Goal: Find specific page/section: Find specific page/section

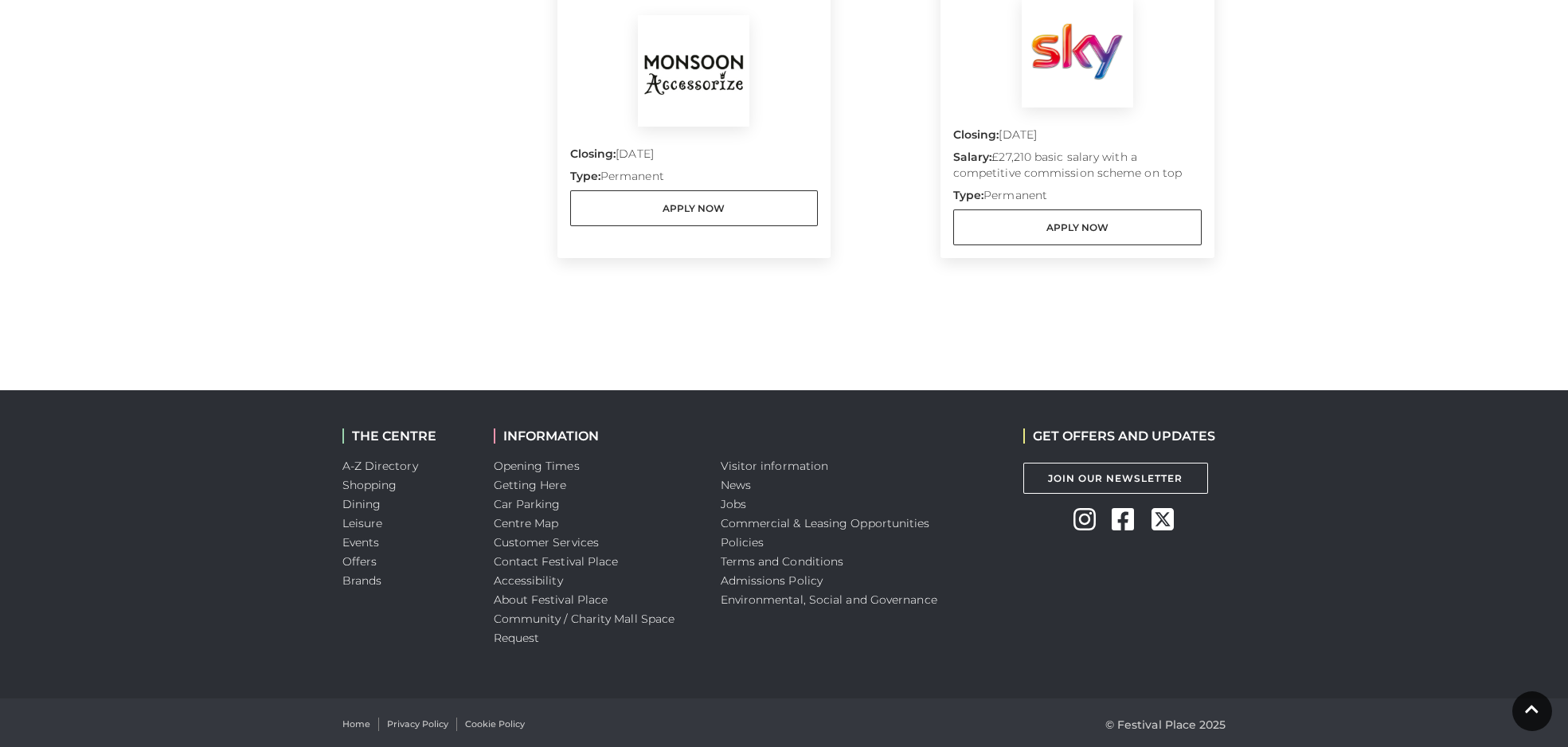
scroll to position [954, 0]
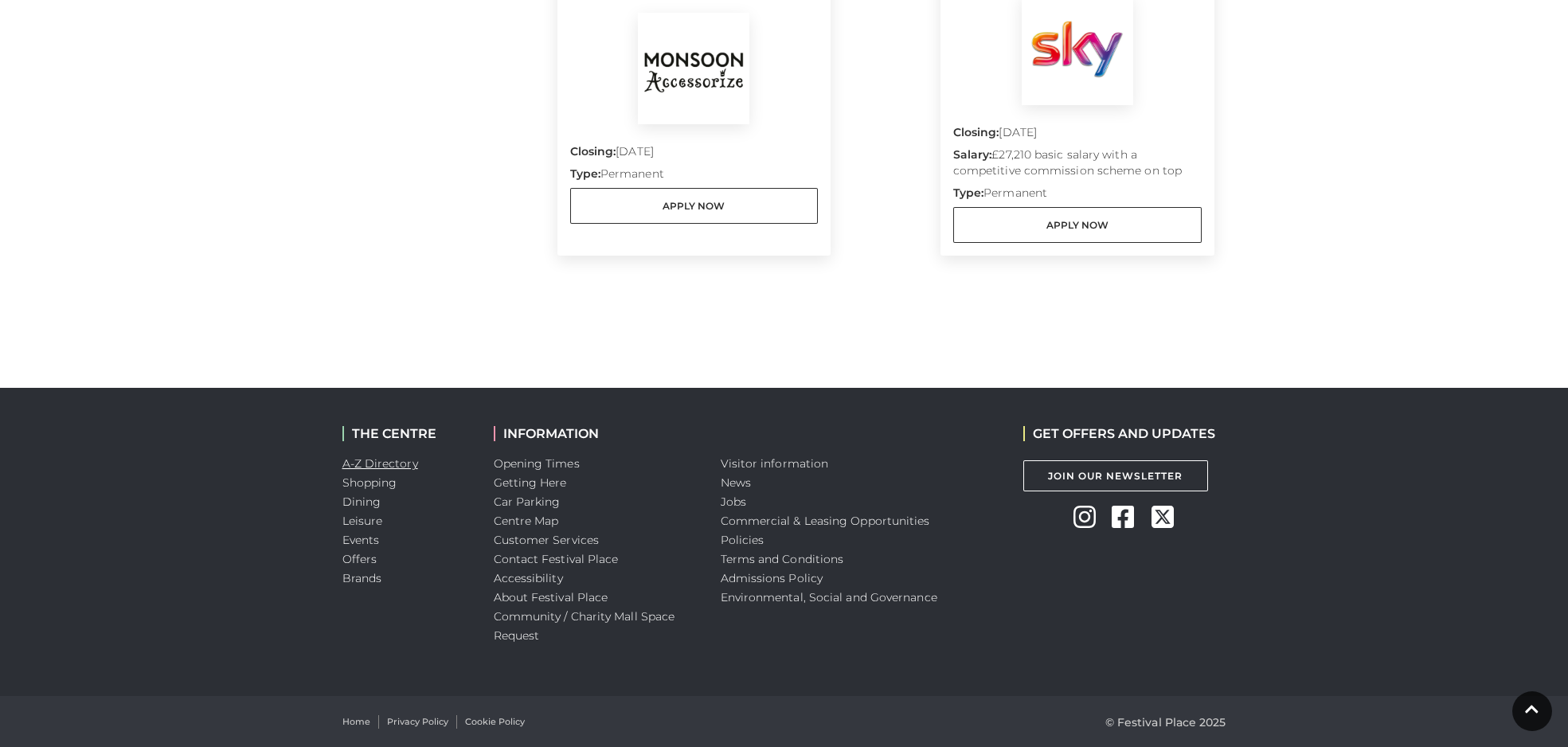
click at [388, 466] on link "A-Z Directory" at bounding box center [380, 464] width 76 height 15
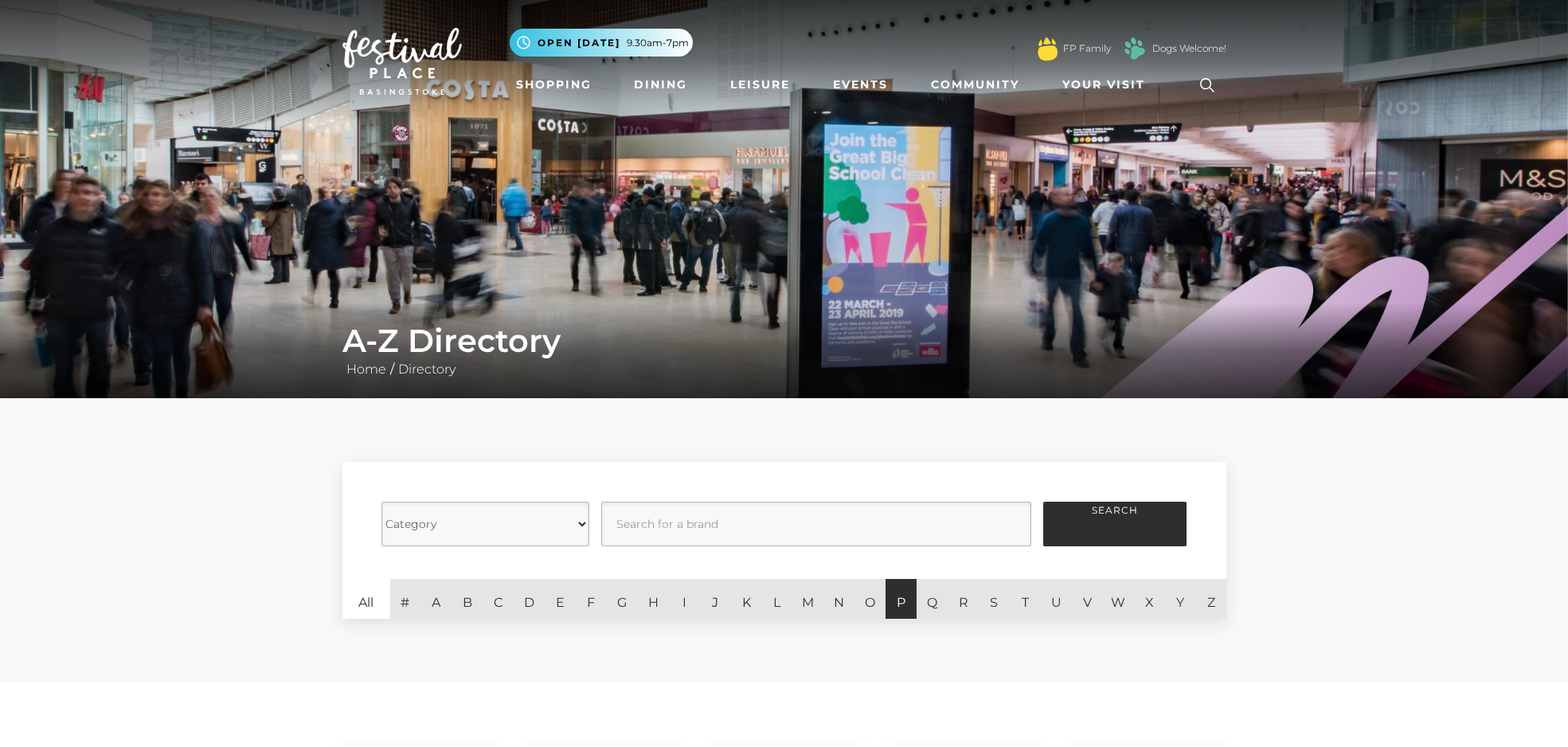
click at [892, 609] on link "P" at bounding box center [901, 598] width 31 height 40
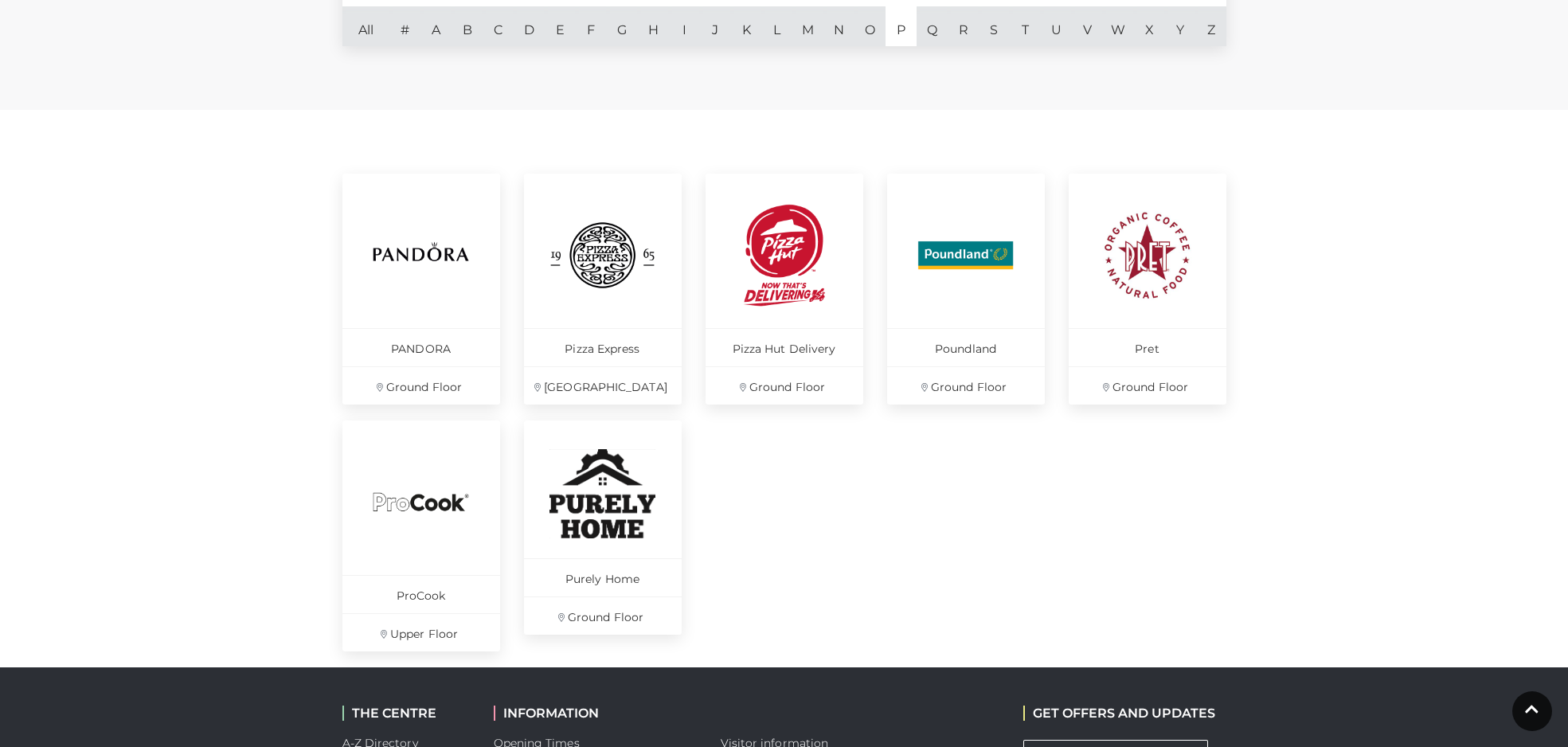
scroll to position [852, 0]
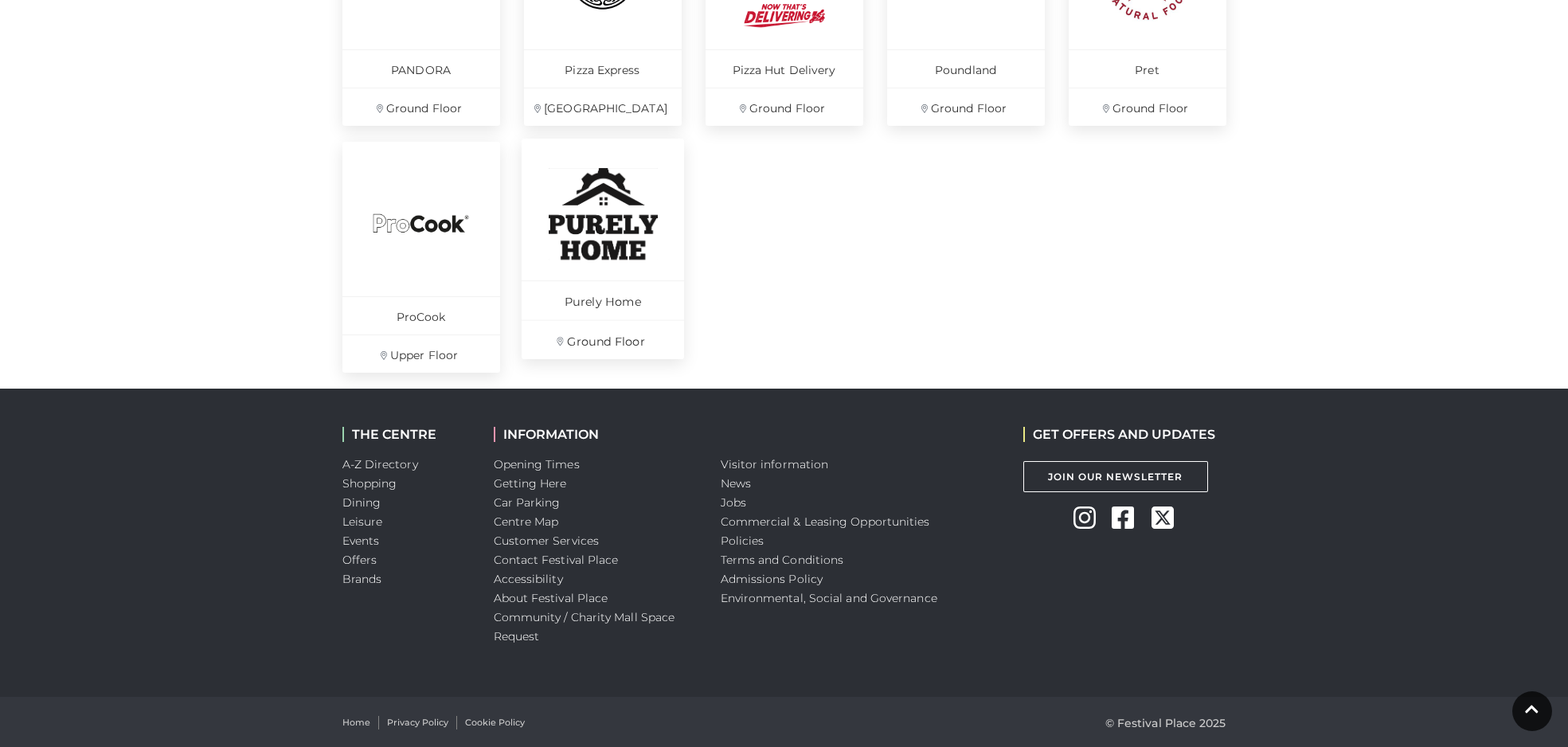
click at [611, 227] on img at bounding box center [603, 214] width 109 height 92
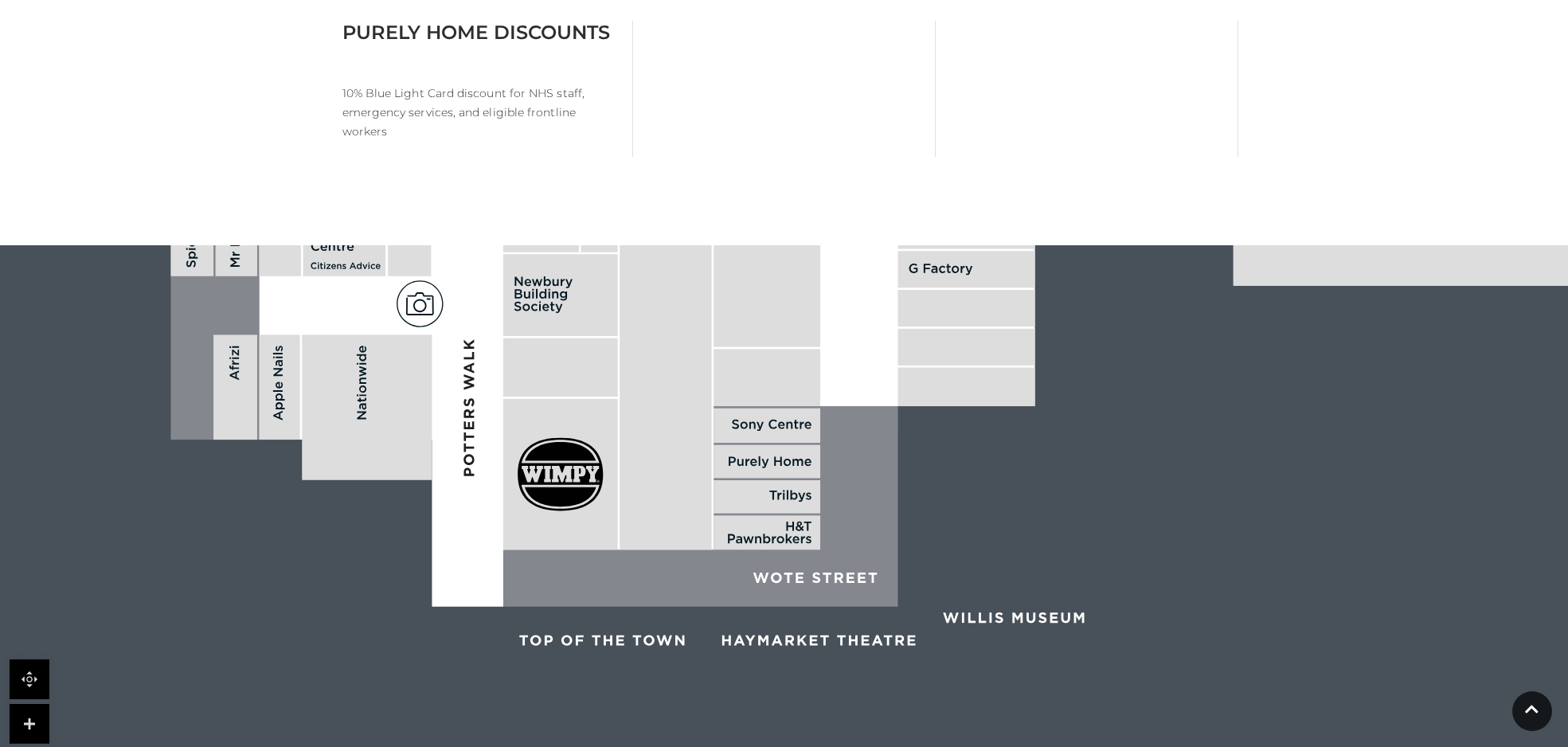
scroll to position [198, 0]
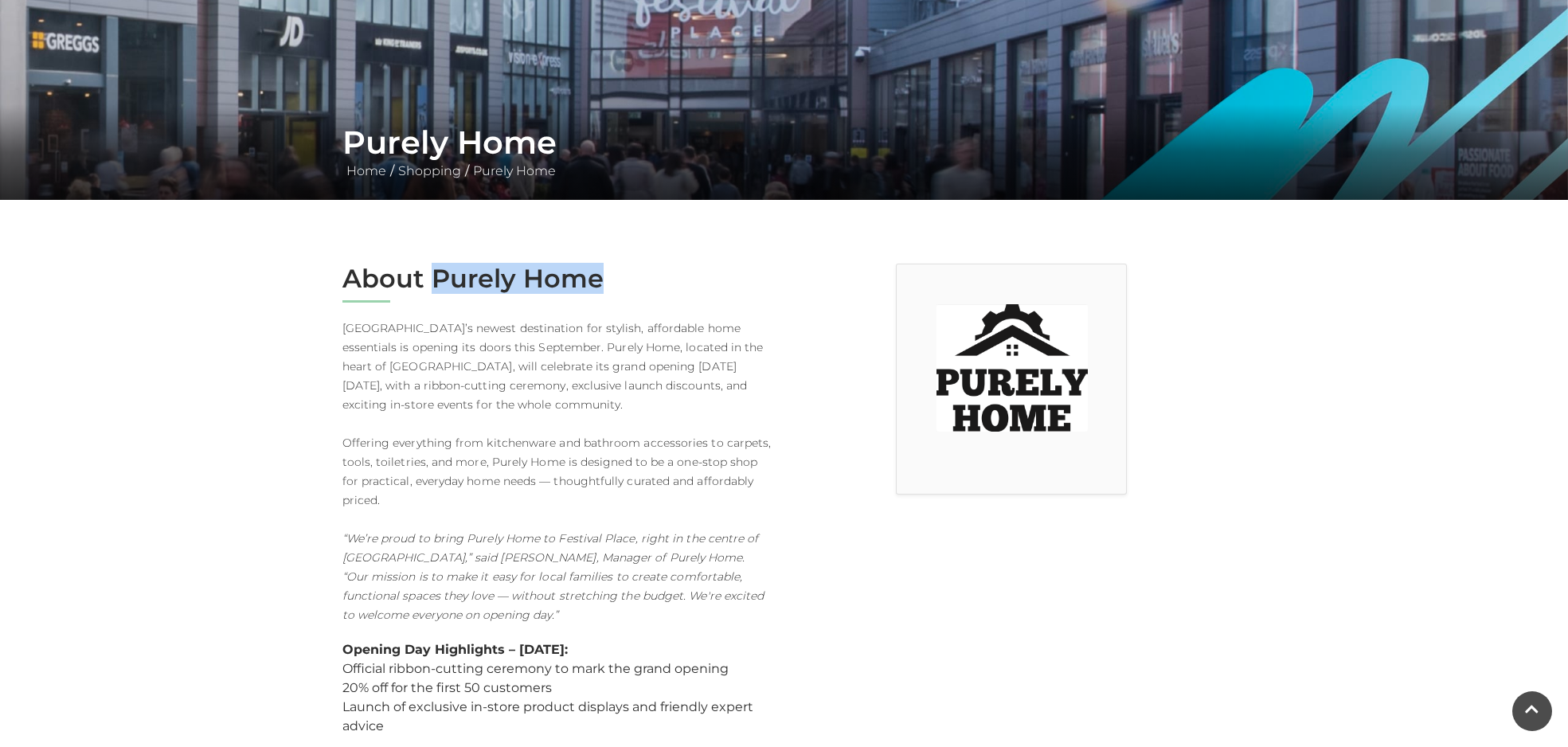
drag, startPoint x: 623, startPoint y: 285, endPoint x: 432, endPoint y: 274, distance: 191.3
click at [432, 274] on h2 "About Purely Home" at bounding box center [558, 279] width 430 height 30
copy h2 "Purely Home"
